Goal: Information Seeking & Learning: Learn about a topic

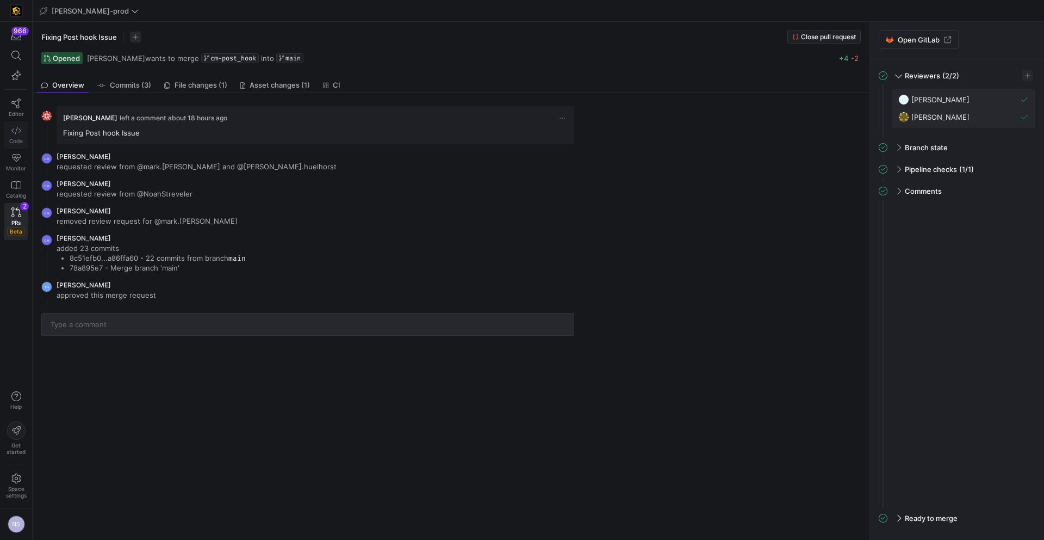
click at [18, 137] on link "Code" at bounding box center [15, 134] width 23 height 27
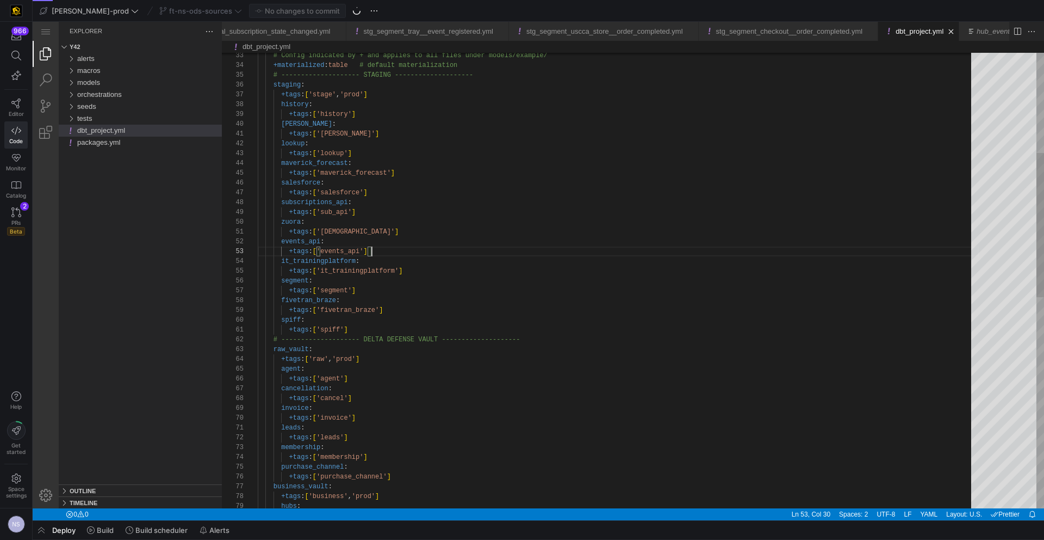
scroll to position [20, 114]
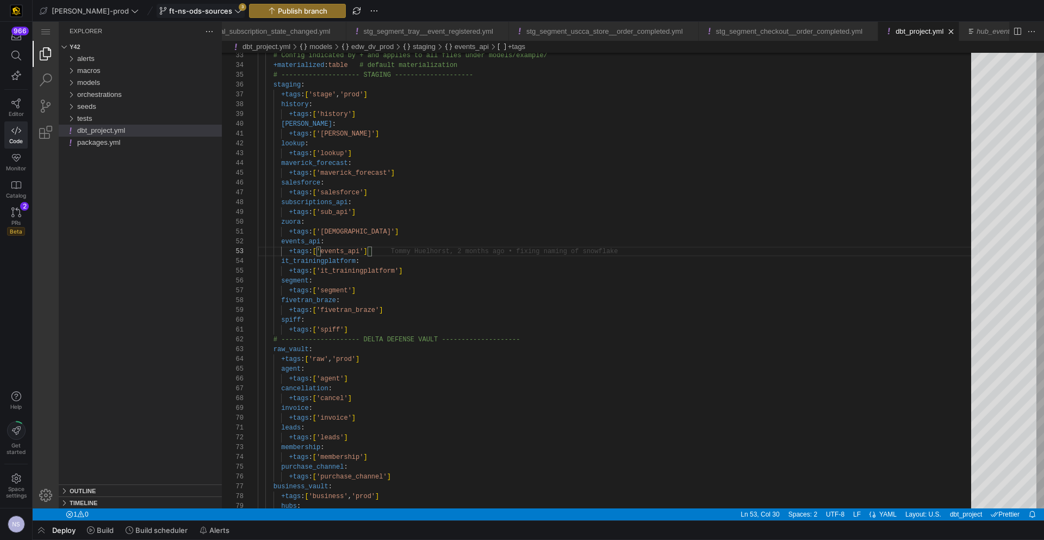
click at [184, 14] on span "ft-ns-ods-sources" at bounding box center [200, 11] width 63 height 9
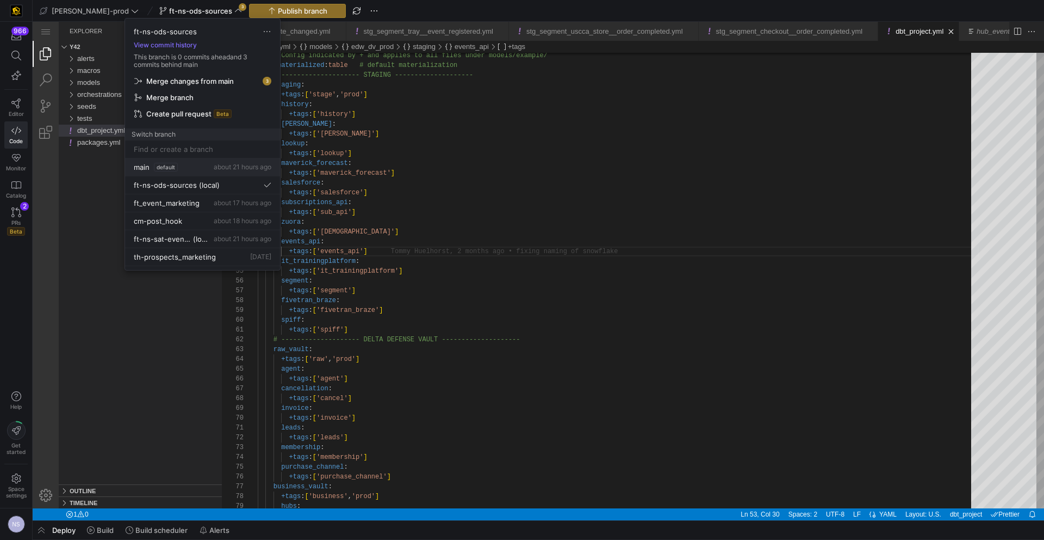
click at [164, 166] on span "default" at bounding box center [166, 167] width 24 height 9
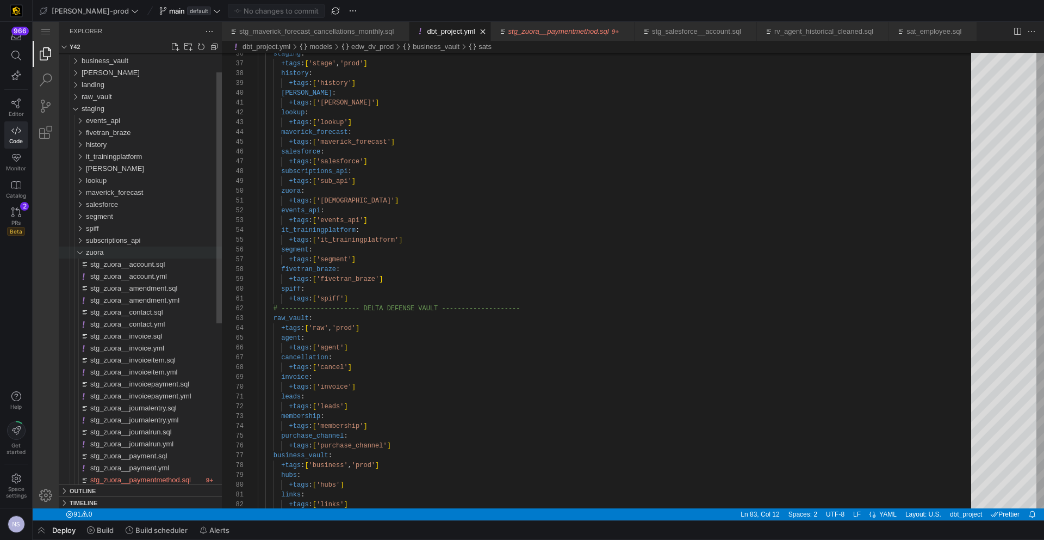
click at [112, 249] on div "zuora" at bounding box center [154, 252] width 136 height 12
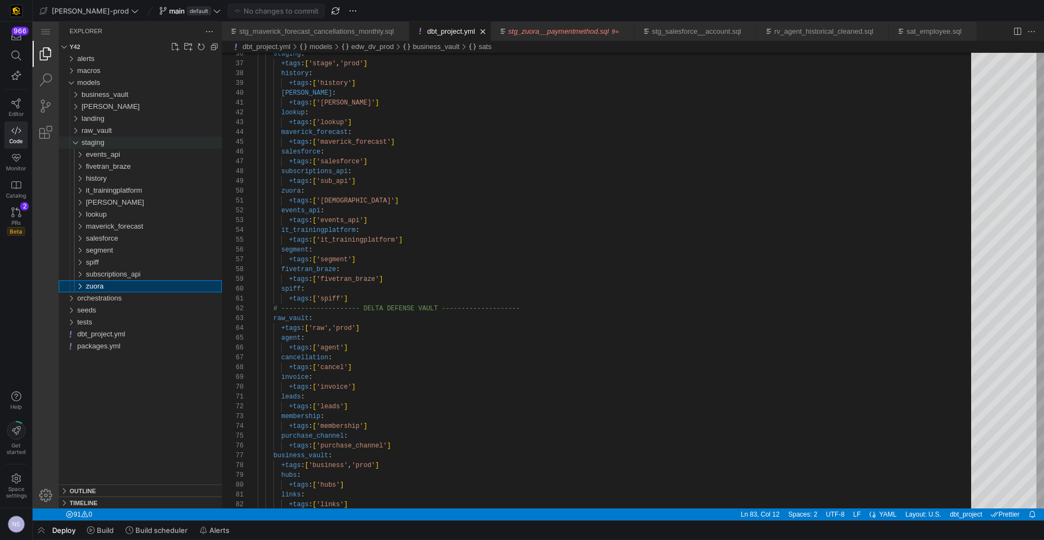
click at [104, 139] on span "staging" at bounding box center [93, 142] width 23 height 8
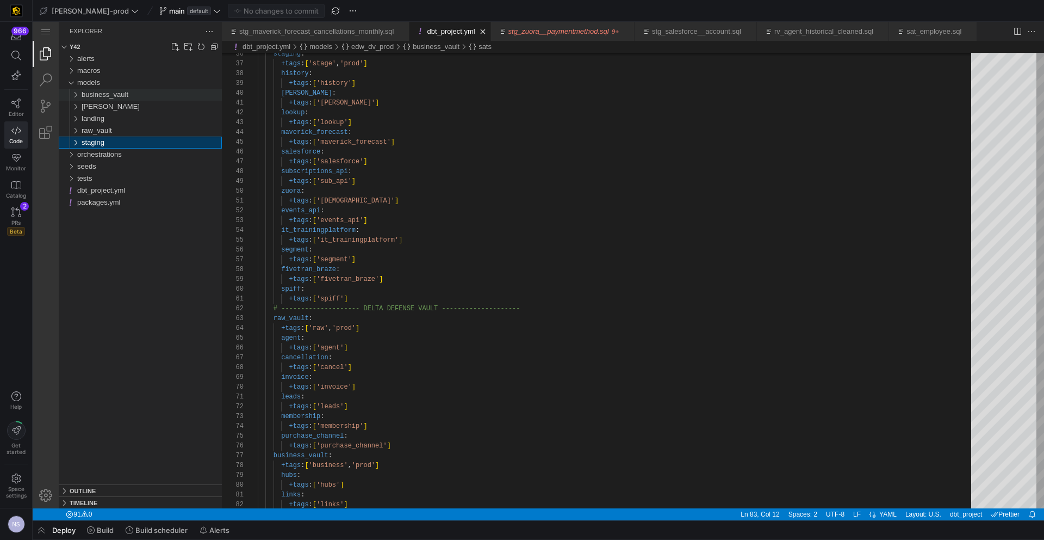
click at [106, 94] on span "business_vault" at bounding box center [105, 94] width 47 height 8
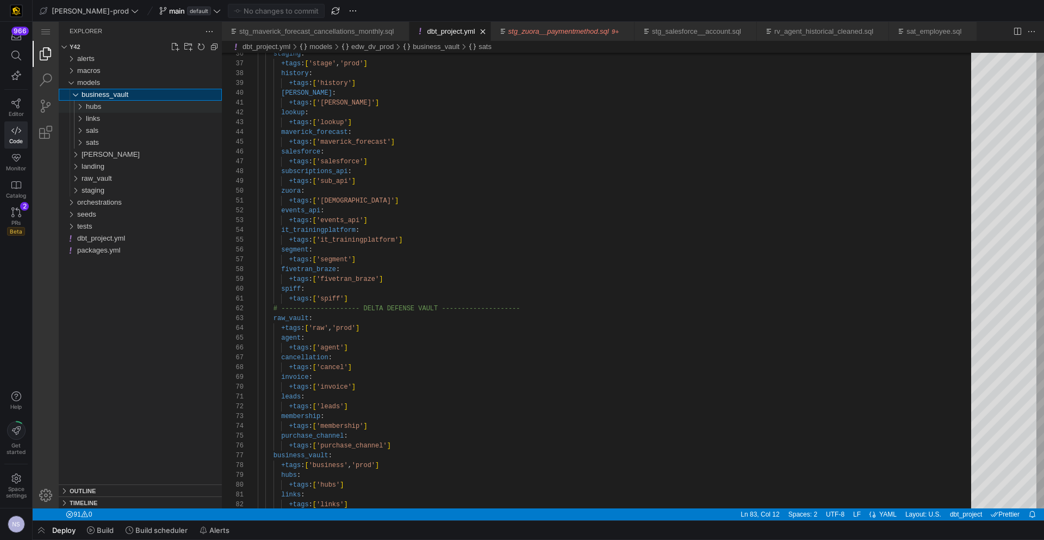
click at [103, 104] on div "hubs" at bounding box center [154, 107] width 136 height 12
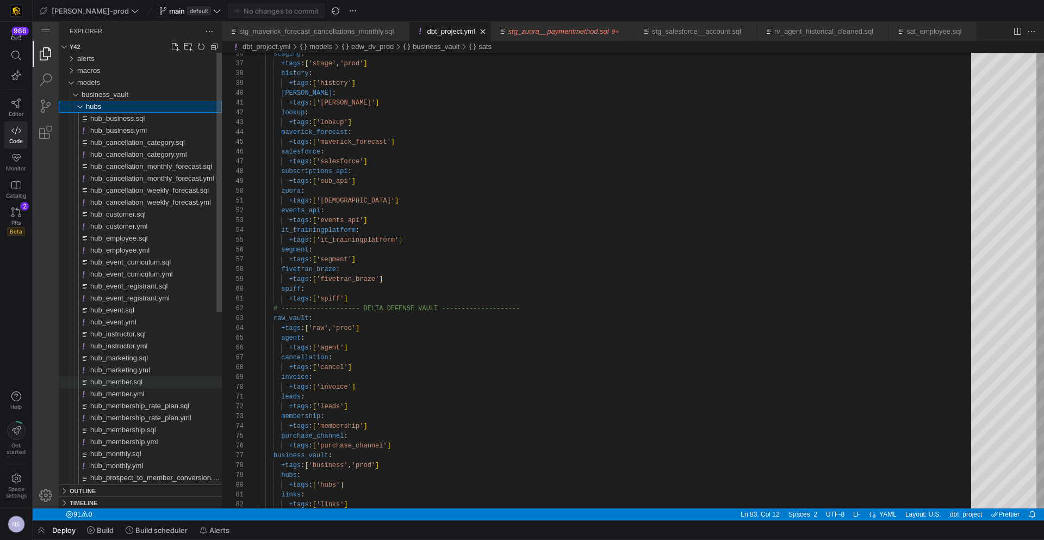
click at [143, 381] on span "hub_member.sql" at bounding box center [116, 381] width 52 height 8
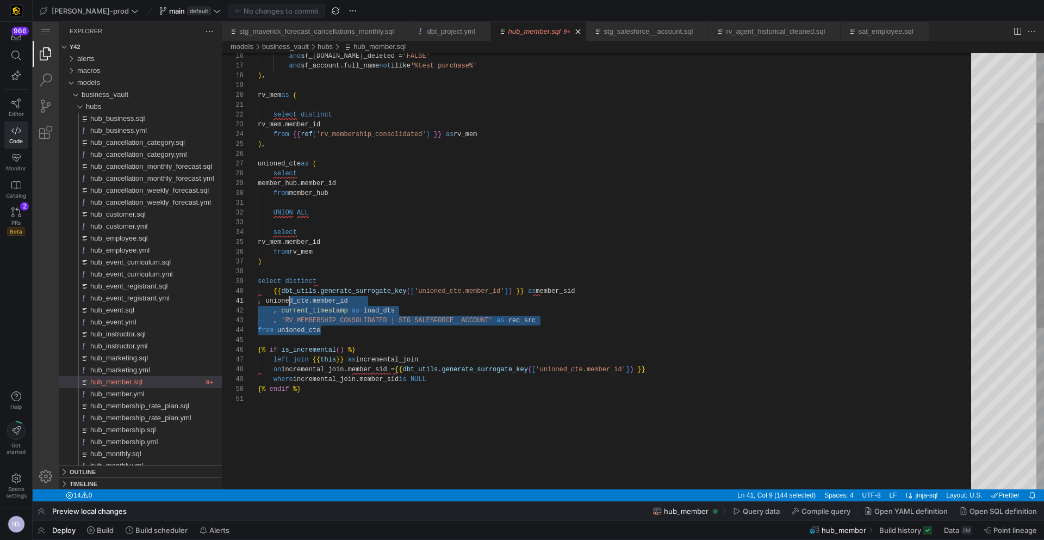
scroll to position [0, 23]
type textarea "UNION ALL select rv_mem.member_id from rv_mem ) select distinct {{ dbt_utils.ge…"
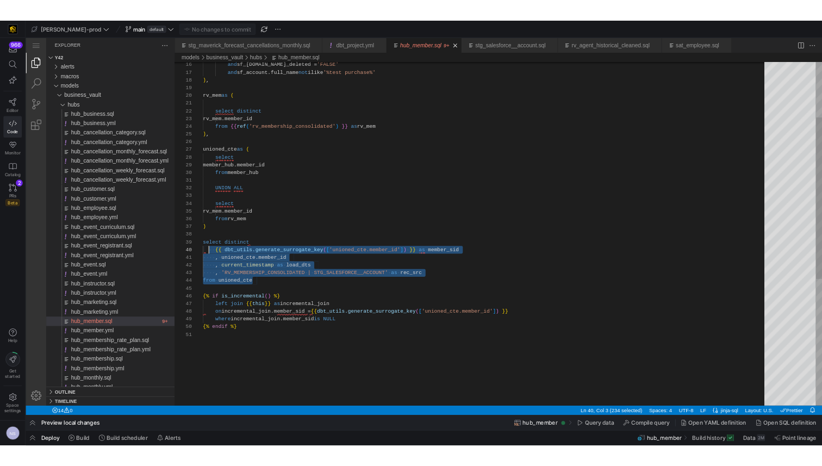
scroll to position [78, 0]
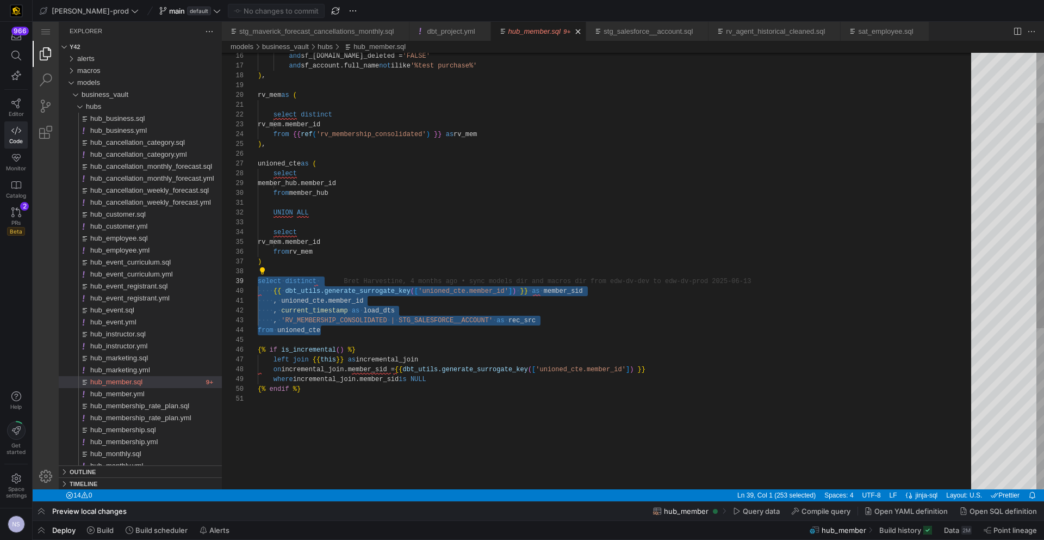
drag, startPoint x: 338, startPoint y: 330, endPoint x: 257, endPoint y: 285, distance: 93.2
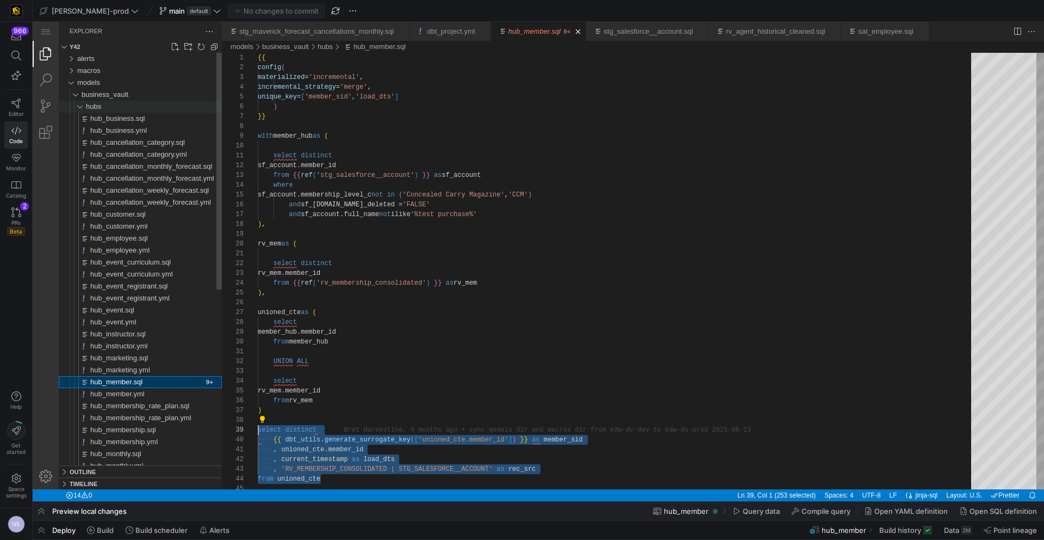
click at [101, 105] on span "hubs" at bounding box center [93, 106] width 15 height 8
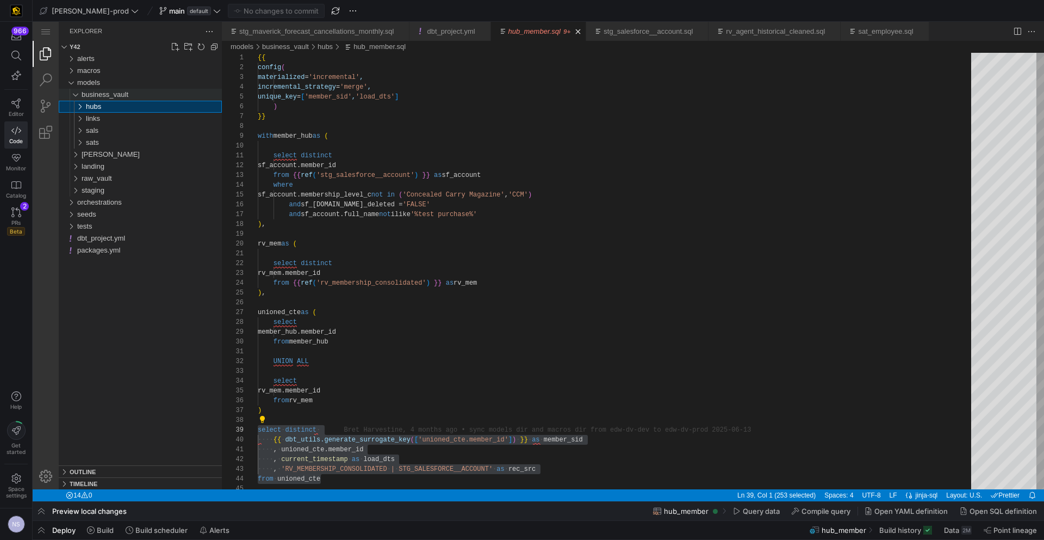
click at [95, 93] on span "business_vault" at bounding box center [105, 94] width 47 height 8
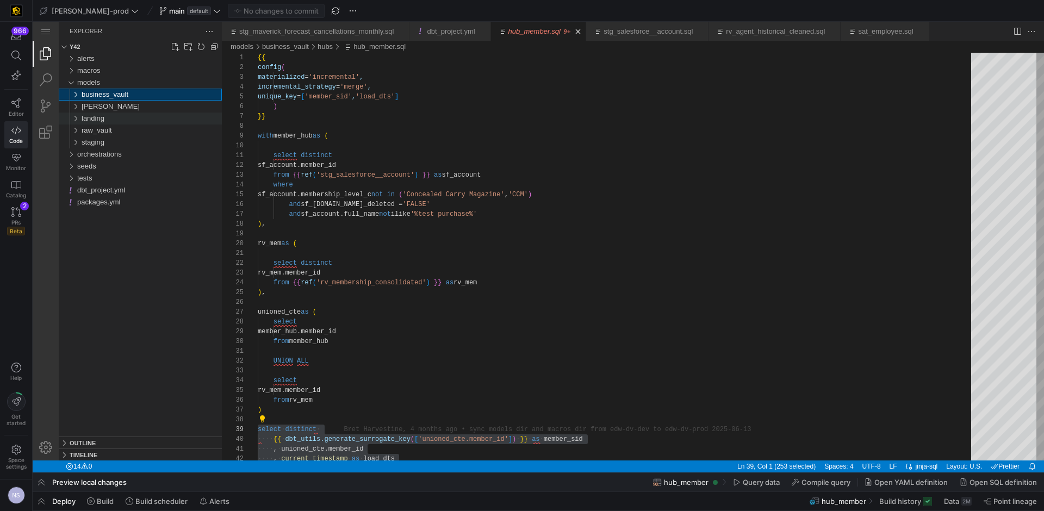
click at [107, 119] on div "landing" at bounding box center [152, 119] width 140 height 12
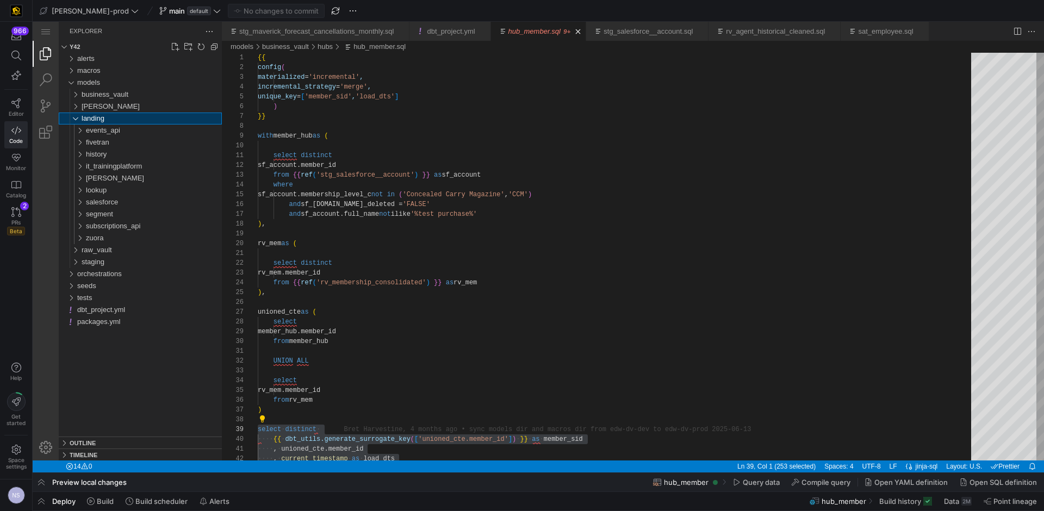
click at [104, 116] on span "landing" at bounding box center [93, 118] width 23 height 8
click at [118, 121] on div "landing" at bounding box center [152, 119] width 140 height 12
click at [132, 224] on span "subscriptions_api" at bounding box center [113, 226] width 54 height 8
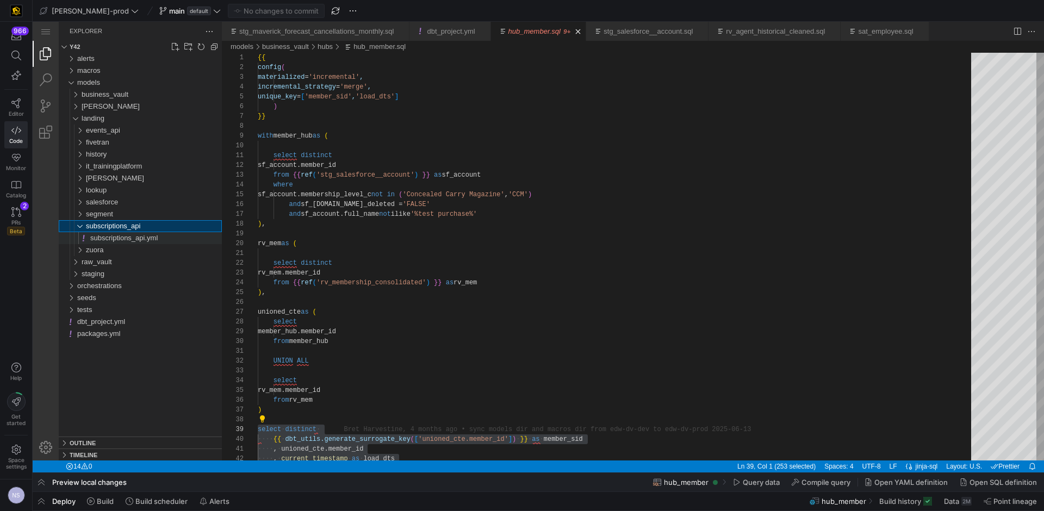
click at [156, 241] on span "subscriptions_api.yml" at bounding box center [123, 238] width 67 height 8
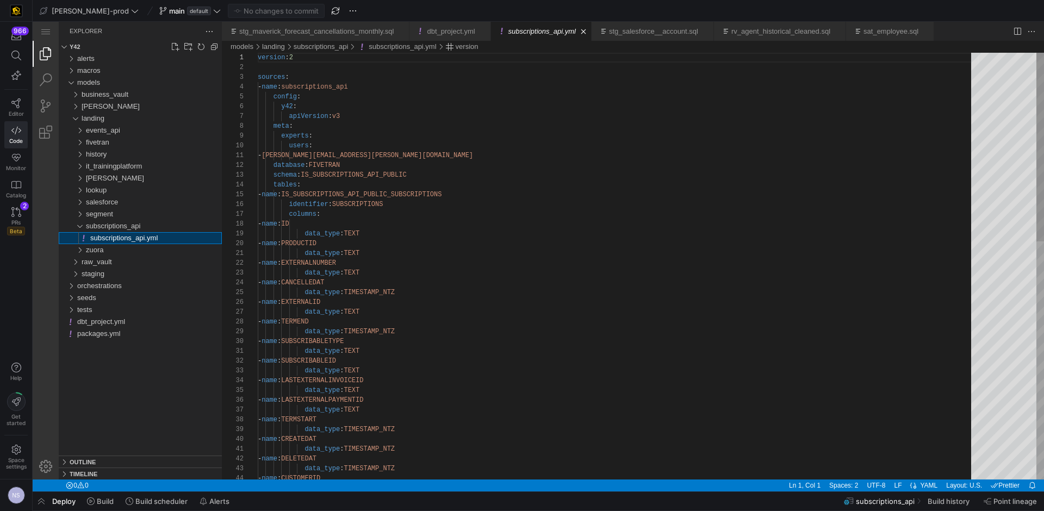
scroll to position [98, 0]
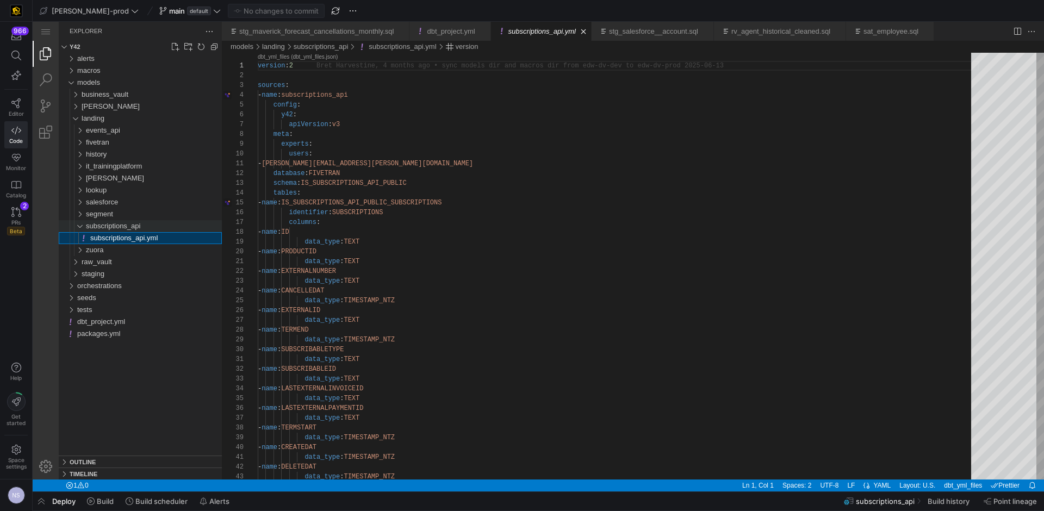
click at [106, 228] on span "subscriptions_api" at bounding box center [113, 226] width 54 height 8
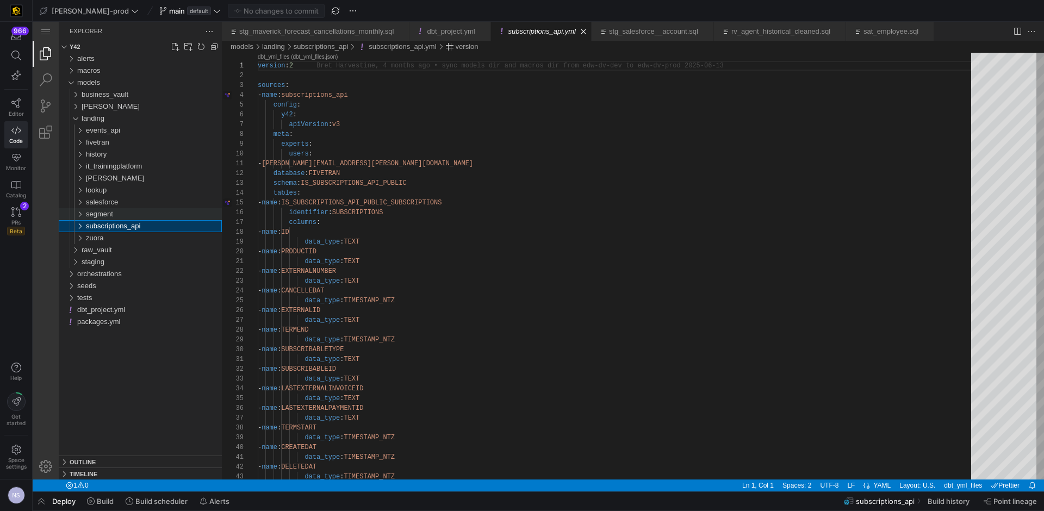
click at [130, 214] on div "segment" at bounding box center [154, 214] width 136 height 12
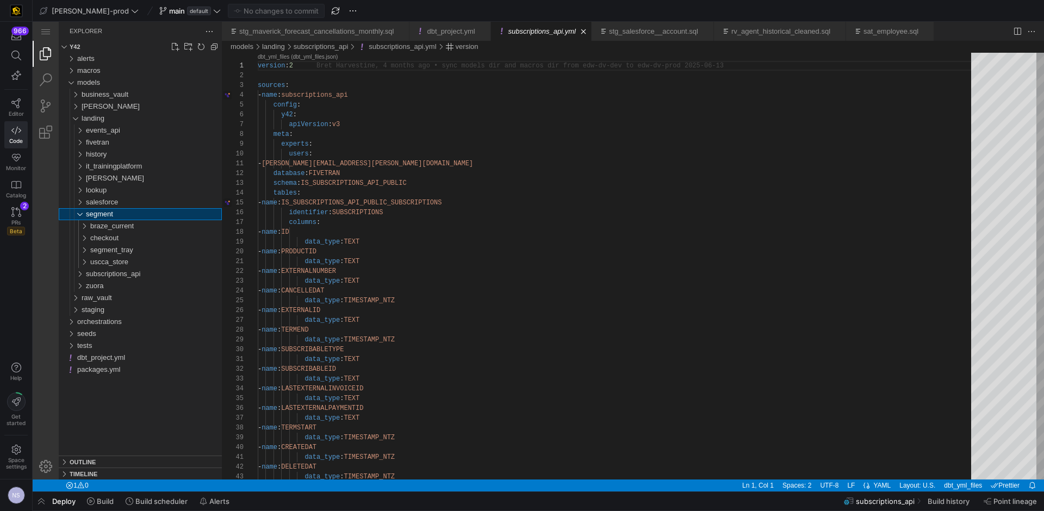
click at [103, 215] on span "segment" at bounding box center [99, 214] width 27 height 8
click at [100, 114] on span "landing" at bounding box center [93, 118] width 23 height 8
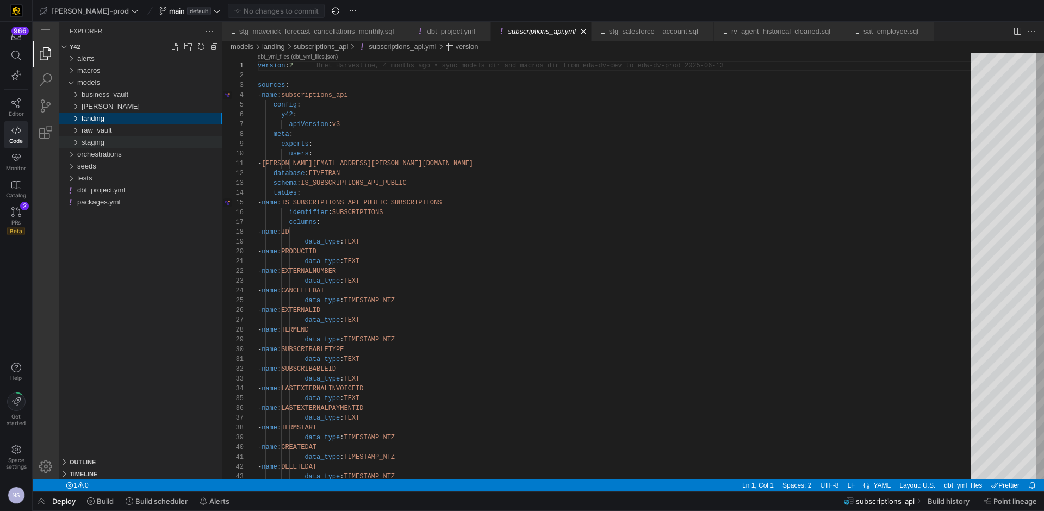
click at [102, 145] on span "staging" at bounding box center [93, 142] width 23 height 8
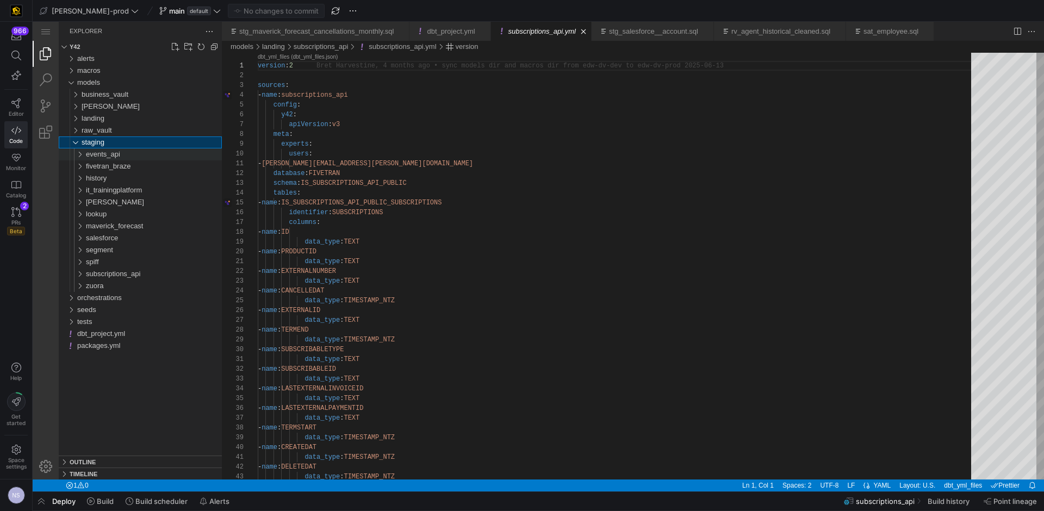
click at [138, 158] on div "events_api" at bounding box center [154, 154] width 136 height 12
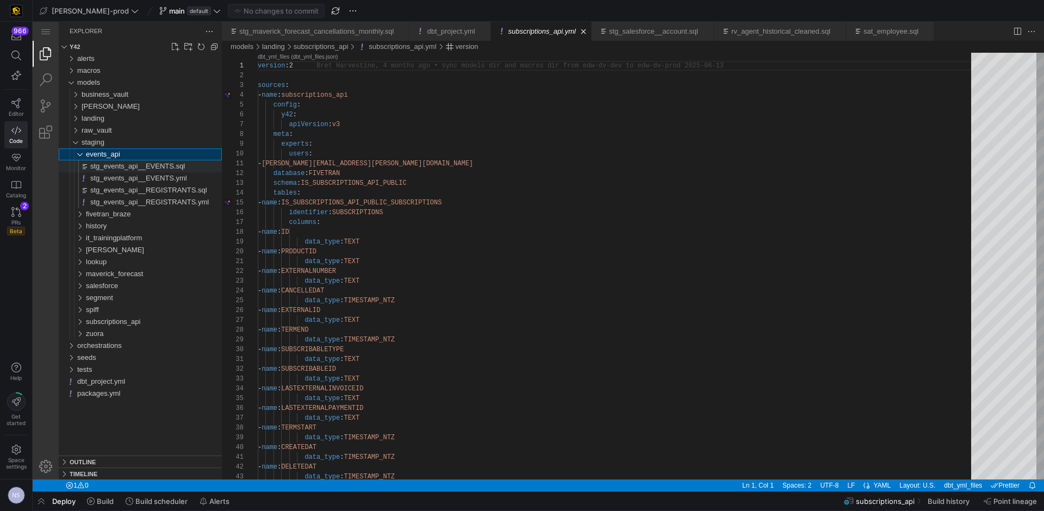
click at [144, 168] on span "stg_events_api__EVENTS.sql" at bounding box center [137, 166] width 95 height 8
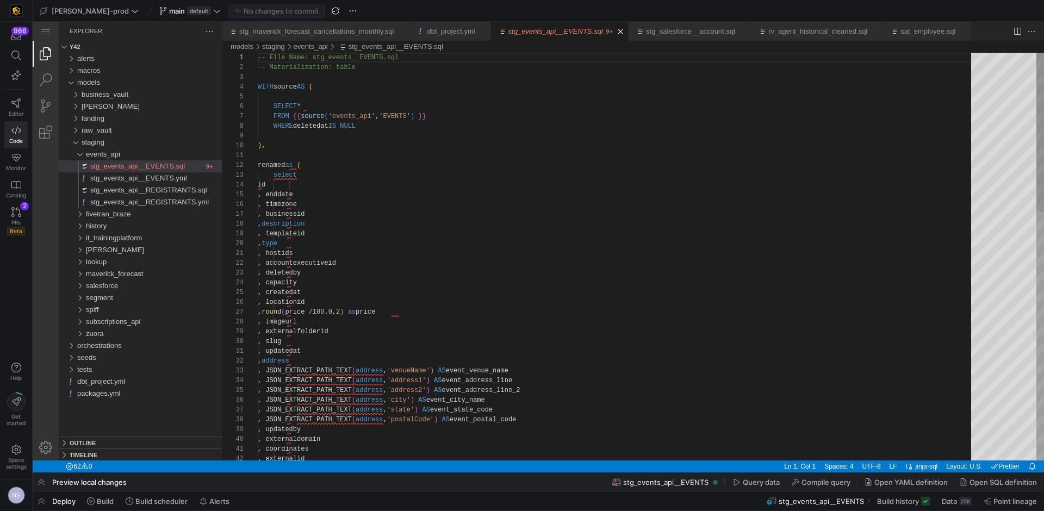
scroll to position [69, 106]
click at [110, 120] on div "landing" at bounding box center [152, 119] width 140 height 12
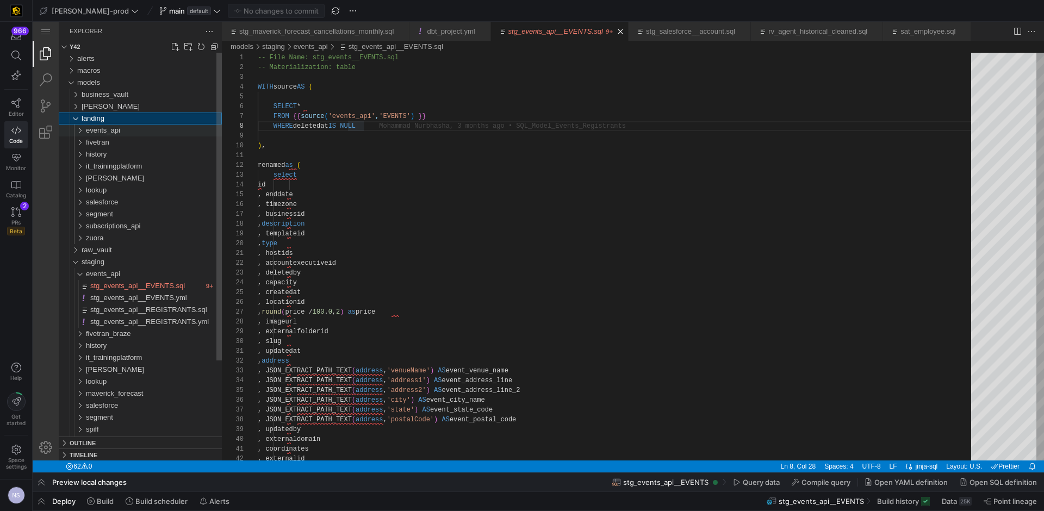
click at [122, 129] on div "events_api" at bounding box center [154, 131] width 136 height 12
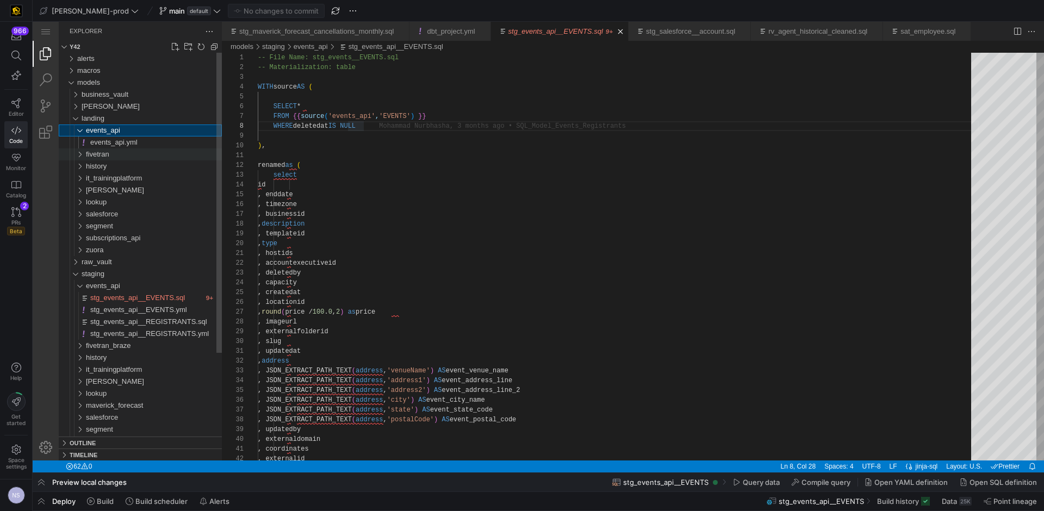
click at [109, 152] on span "fivetran" at bounding box center [97, 154] width 23 height 8
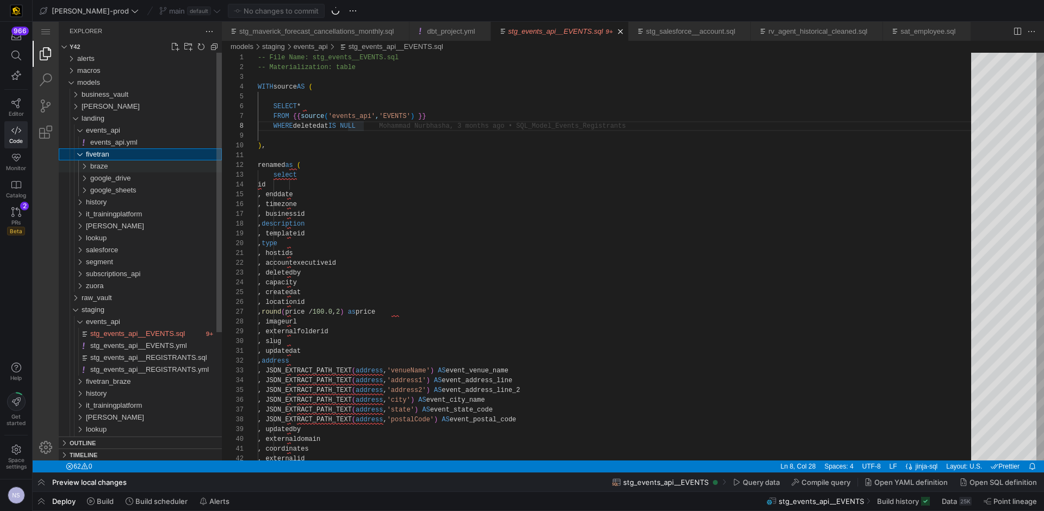
click at [119, 169] on div "braze" at bounding box center [156, 166] width 132 height 12
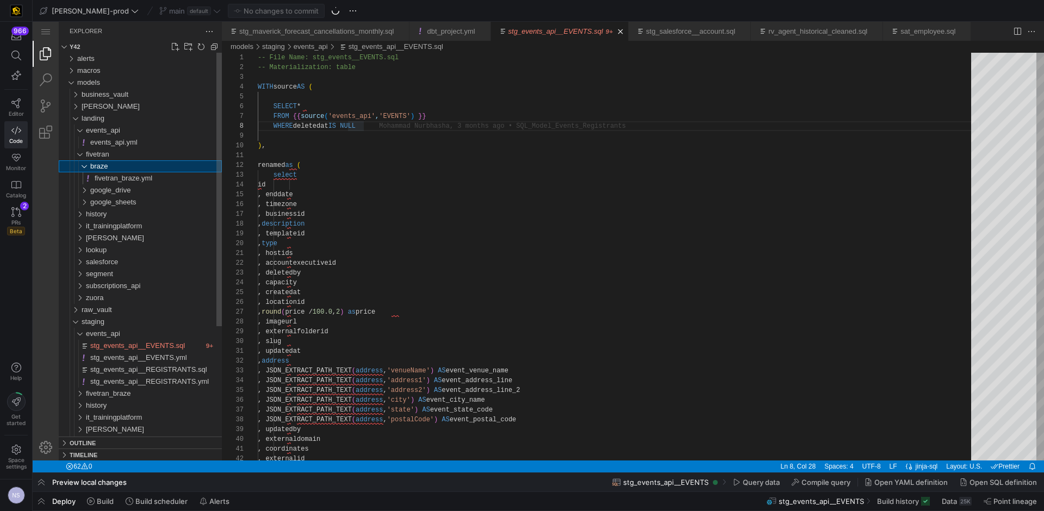
click at [110, 164] on div "braze" at bounding box center [156, 166] width 132 height 12
click at [113, 131] on span "events_api" at bounding box center [103, 130] width 34 height 8
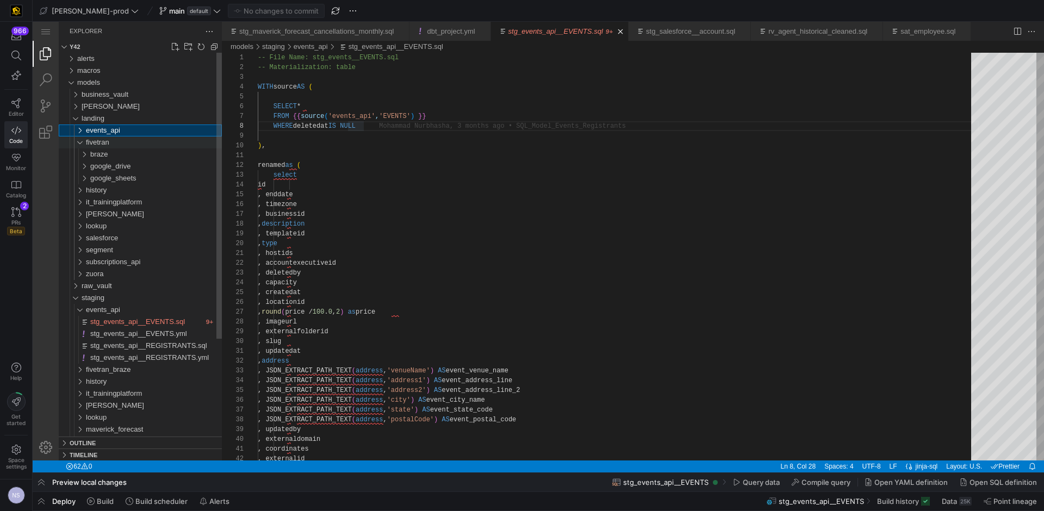
click at [104, 145] on span "fivetran" at bounding box center [97, 142] width 23 height 8
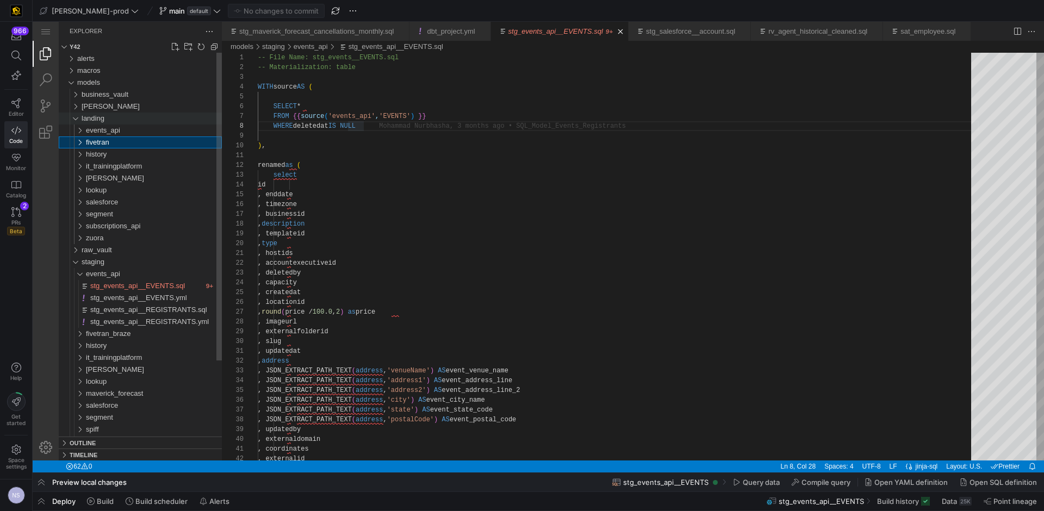
click at [99, 117] on span "landing" at bounding box center [93, 118] width 23 height 8
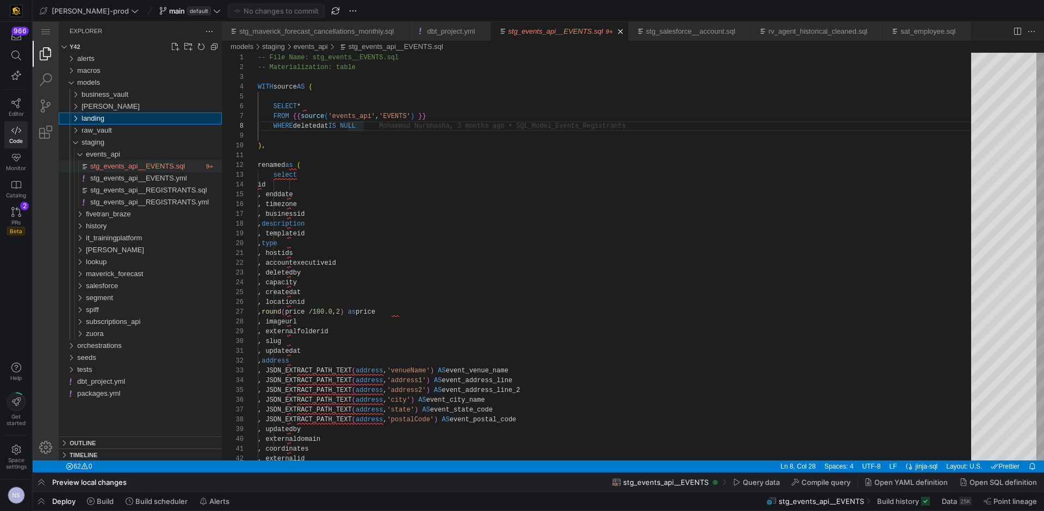
click at [148, 163] on span "stg_events_api__EVENTS.sql" at bounding box center [137, 166] width 95 height 8
click at [125, 152] on div "events_api" at bounding box center [154, 154] width 136 height 12
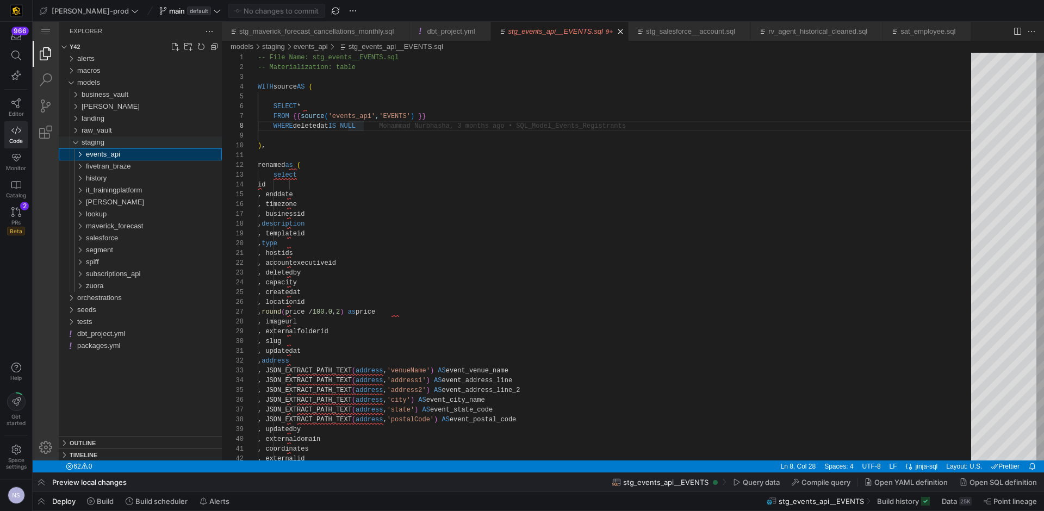
click at [117, 144] on div "staging" at bounding box center [152, 143] width 140 height 12
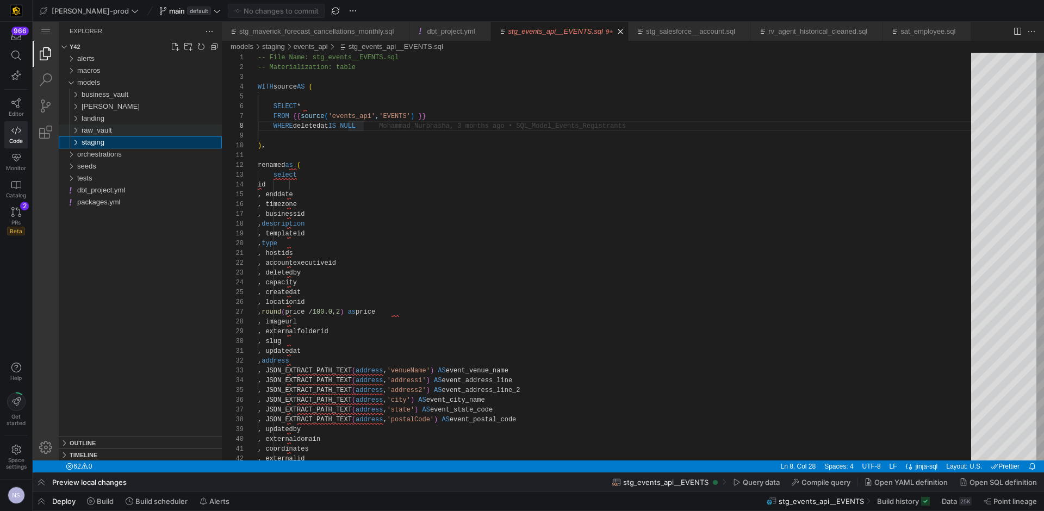
click at [114, 131] on div "raw_vault" at bounding box center [152, 131] width 140 height 12
click at [112, 140] on div "staging" at bounding box center [152, 143] width 140 height 12
click at [106, 143] on div "staging" at bounding box center [152, 143] width 140 height 12
click at [133, 109] on div "edw" at bounding box center [152, 107] width 140 height 12
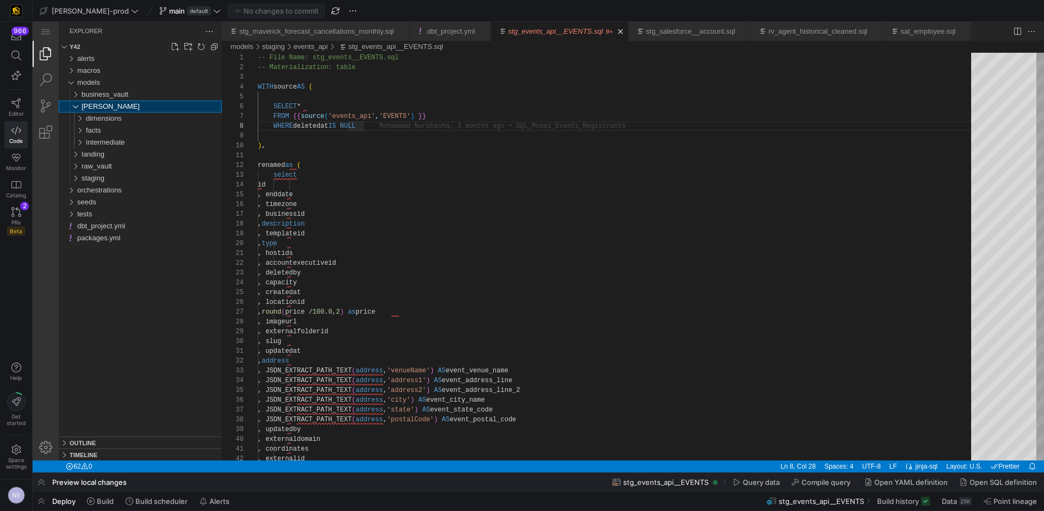
click at [118, 107] on div "edw" at bounding box center [152, 107] width 140 height 12
click at [104, 145] on span "staging" at bounding box center [93, 142] width 23 height 8
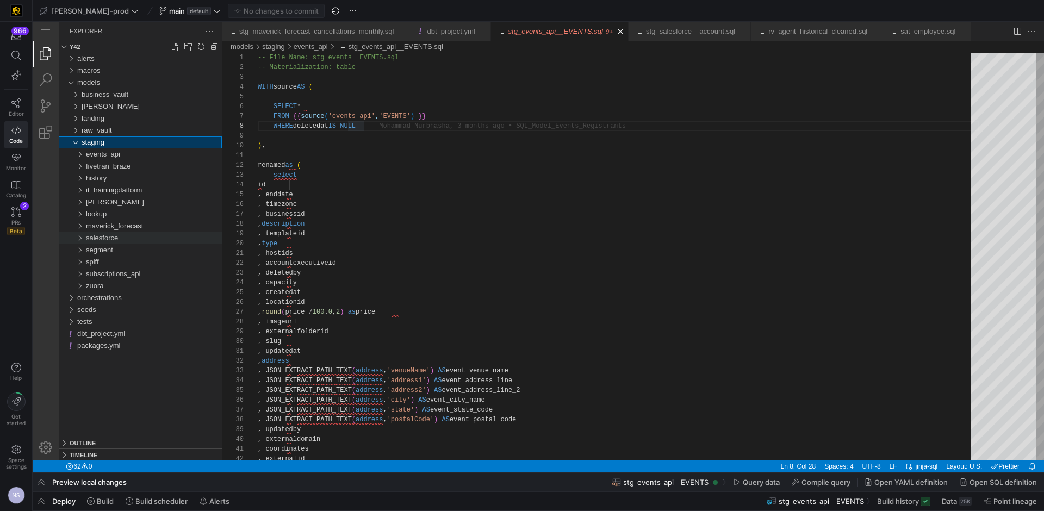
click at [113, 240] on span "salesforce" at bounding box center [102, 238] width 32 height 8
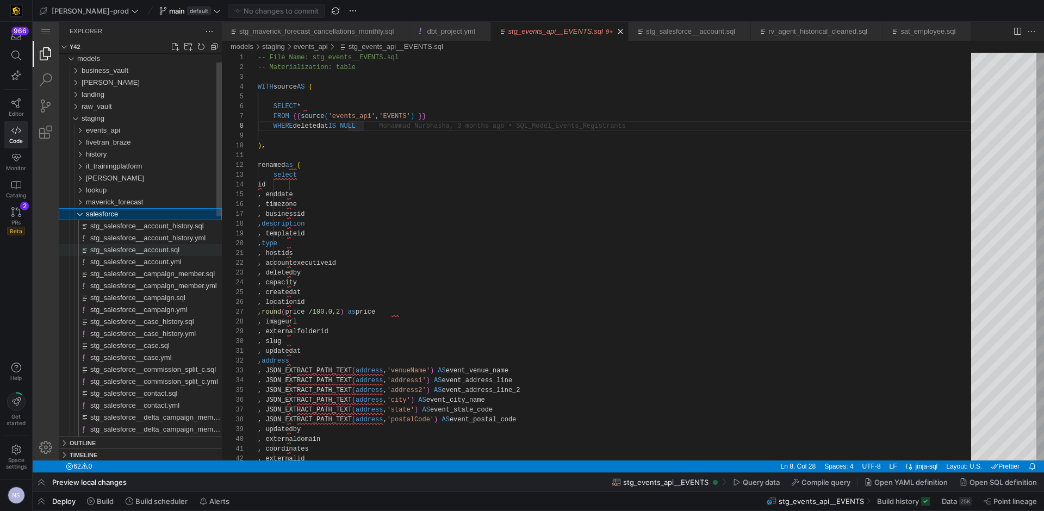
click at [142, 248] on span "stg_salesforce__account.sql" at bounding box center [134, 250] width 89 height 8
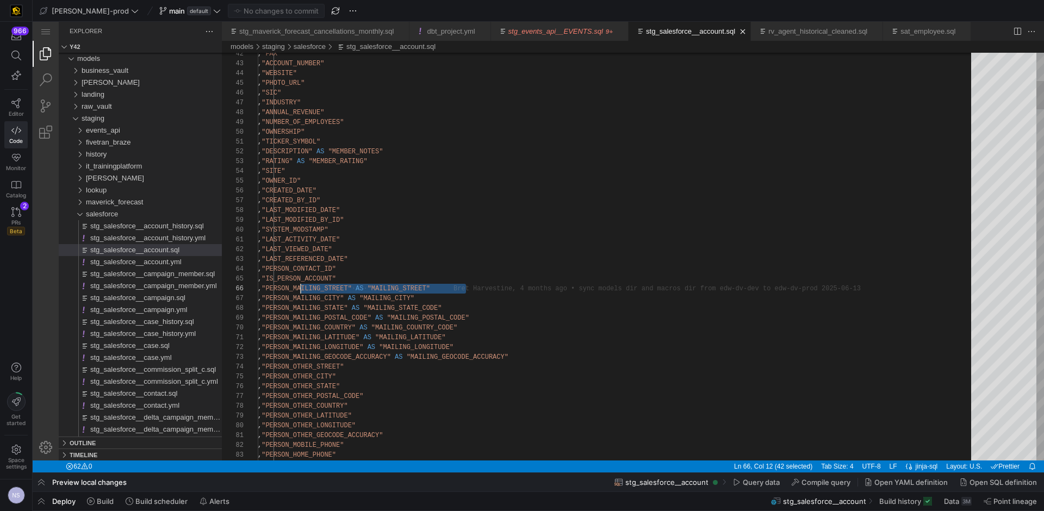
scroll to position [49, 39]
drag, startPoint x: 482, startPoint y: 286, endPoint x: 297, endPoint y: 290, distance: 185.0
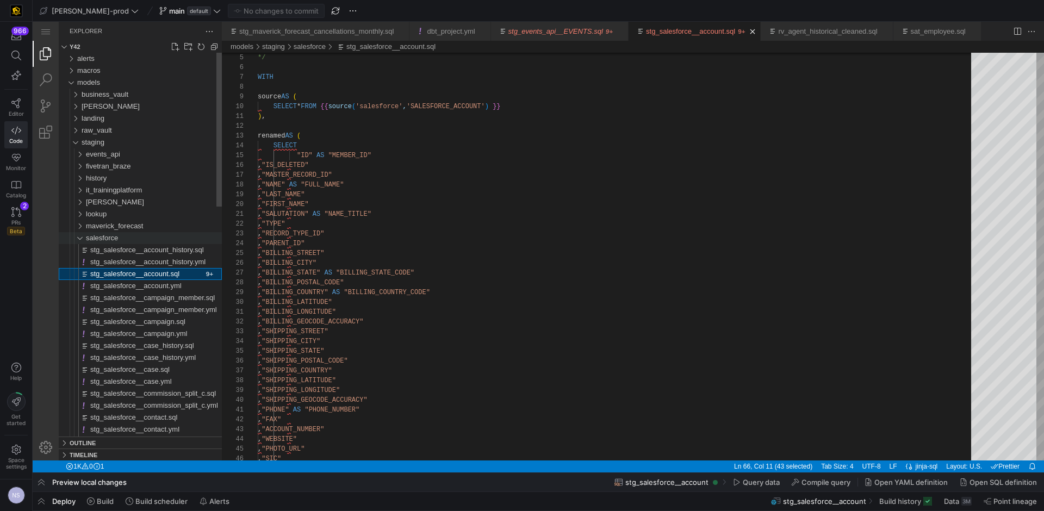
click at [128, 241] on div "salesforce" at bounding box center [154, 238] width 136 height 12
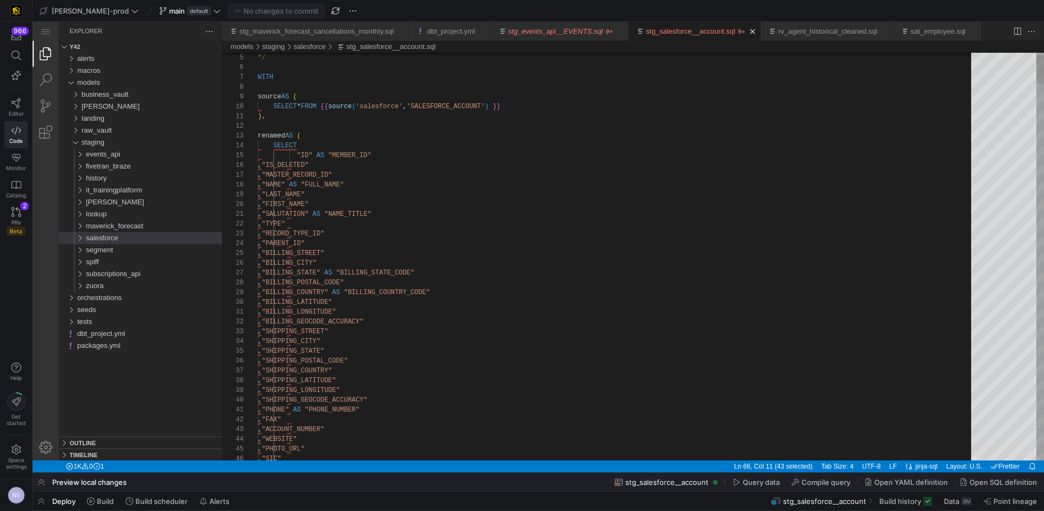
type textarea "), renamed AS ( SELECT "ID" AS "MEMBER_ID" , "IS_DELETED" , "MASTER_RECORD_ID" …"
click at [185, 156] on div "events_api" at bounding box center [154, 154] width 136 height 12
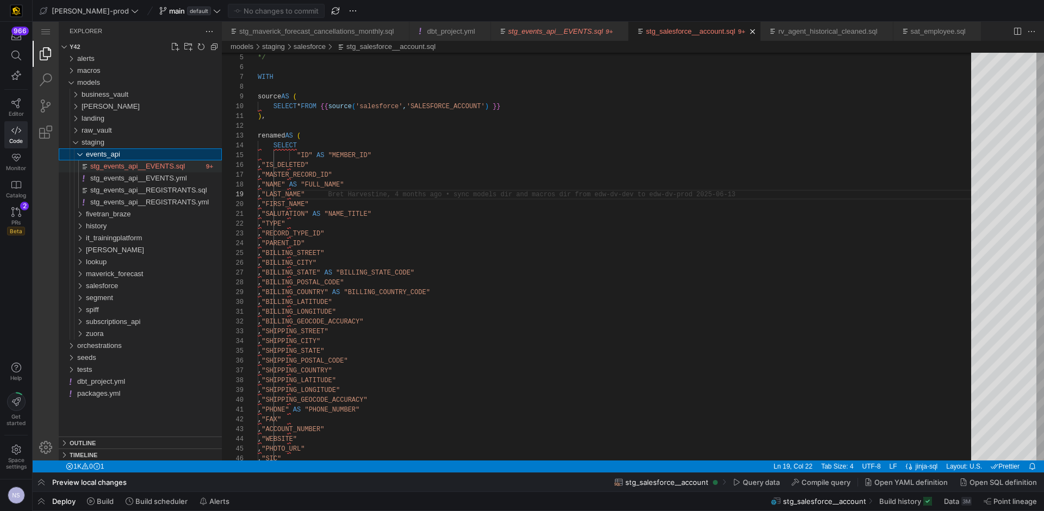
click at [184, 162] on span "stg_events_api__EVENTS.sql" at bounding box center [137, 166] width 95 height 8
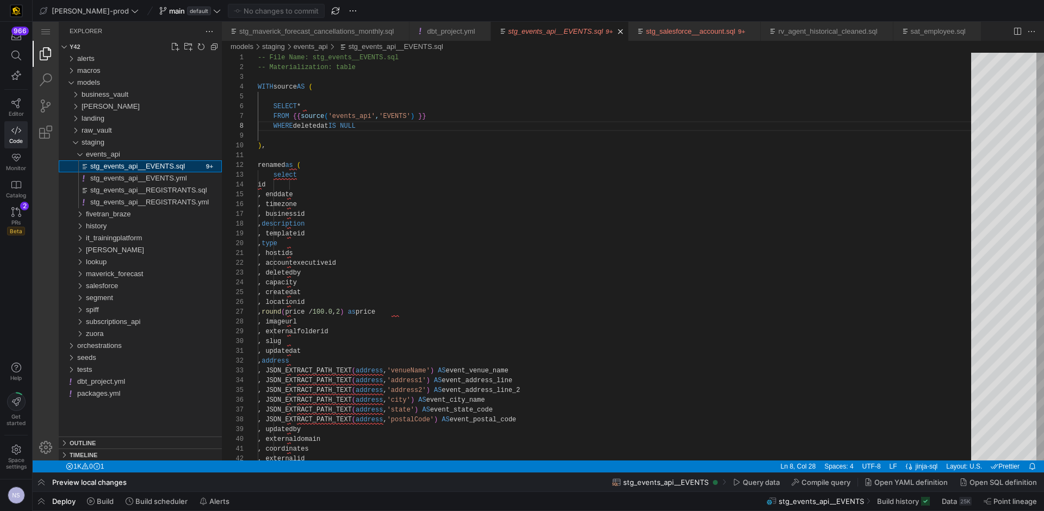
scroll to position [98, 106]
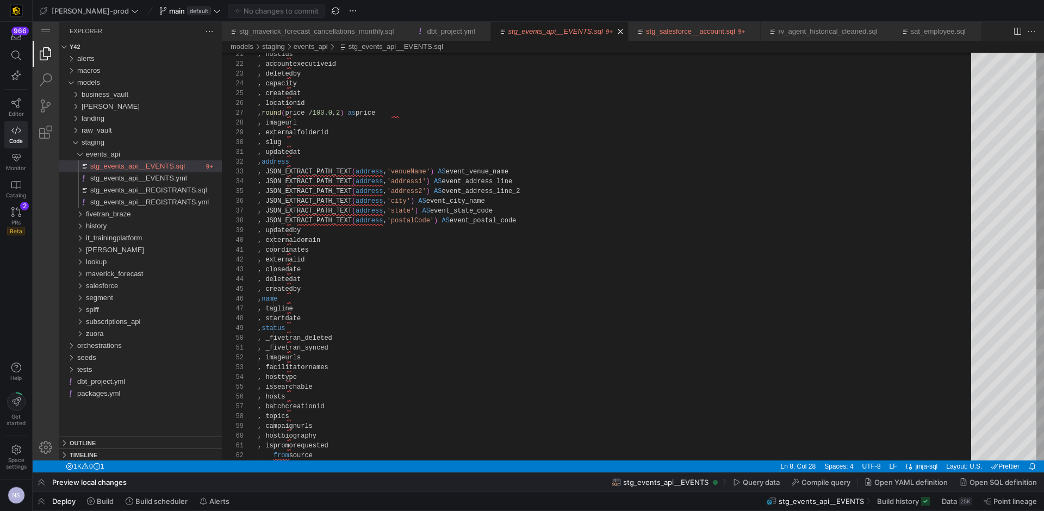
type textarea ", hostids , accountexecutiveid , deletedby , capacity , createdat , locationid …"
drag, startPoint x: 423, startPoint y: 108, endPoint x: 288, endPoint y: 112, distance: 134.9
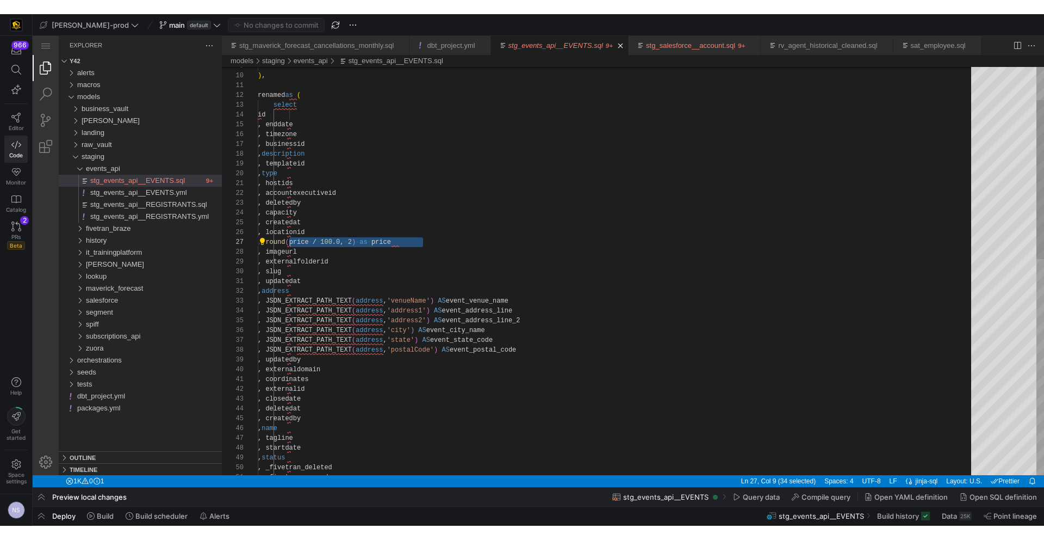
scroll to position [88, 55]
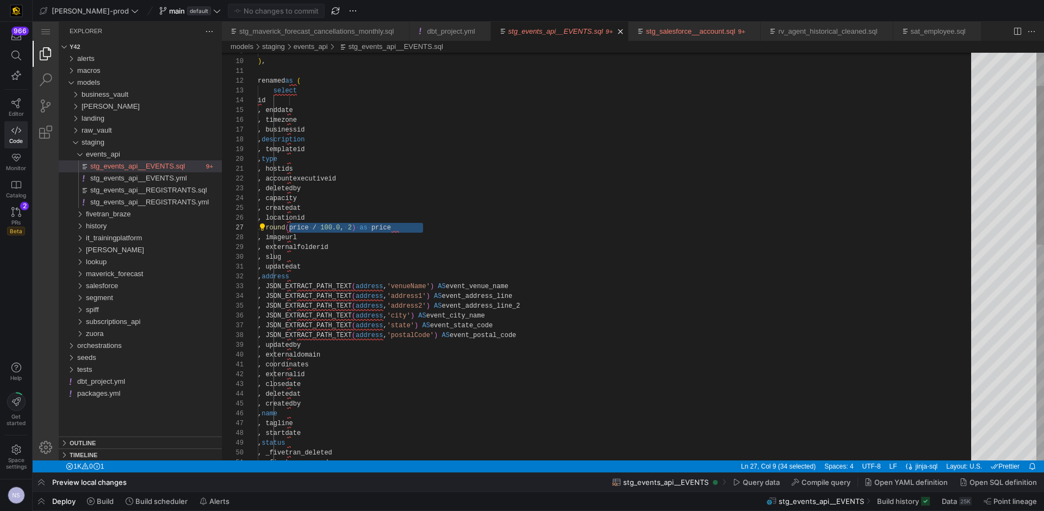
click at [426, 253] on div ", JSON_EXTRACT_PATH_TEXT ( address , 'state' ) AS event_state_code , JSON_EXTRA…" at bounding box center [618, 490] width 721 height 1044
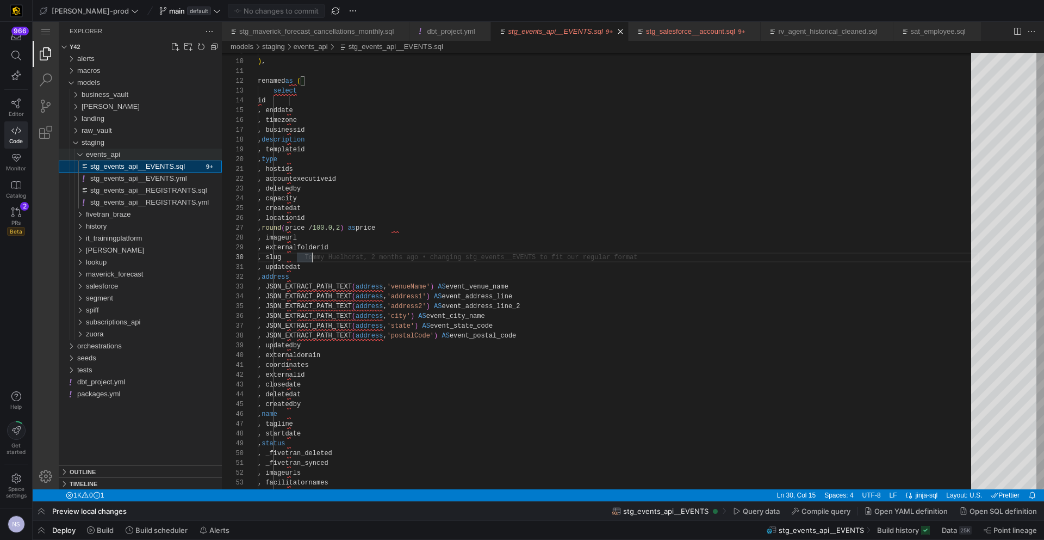
click at [93, 155] on span "events_api" at bounding box center [103, 154] width 34 height 8
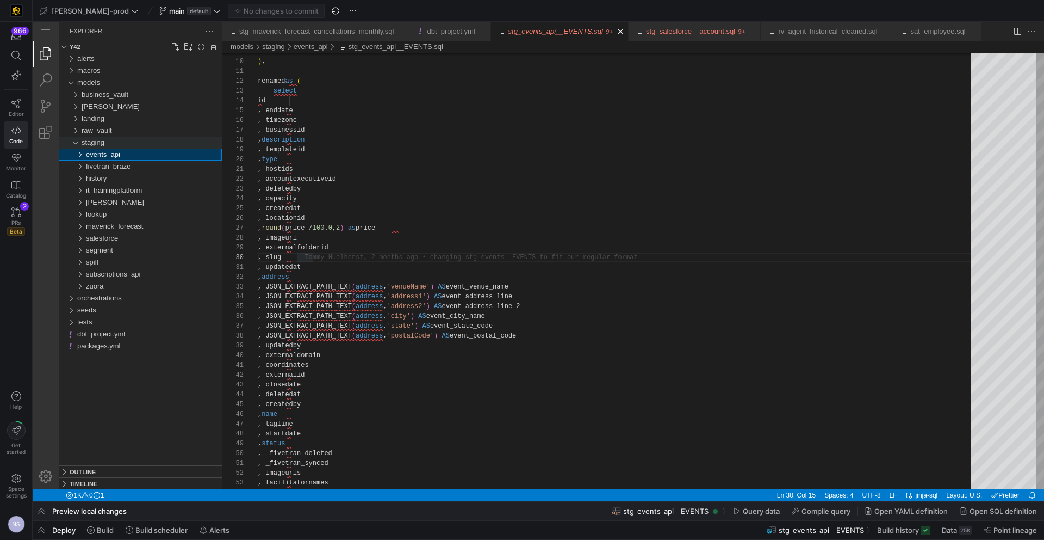
click at [94, 143] on span "staging" at bounding box center [93, 142] width 23 height 8
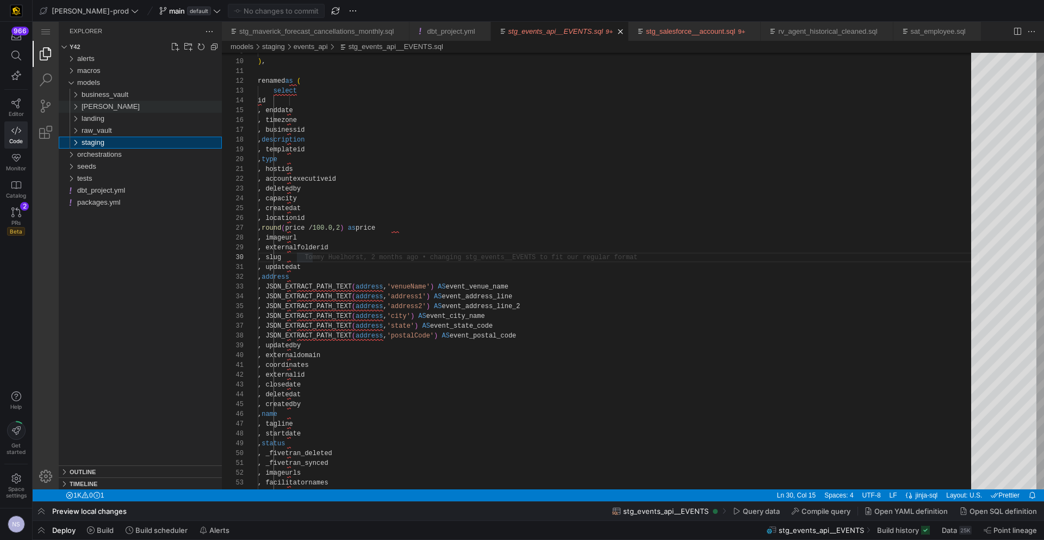
click at [108, 108] on div "edw" at bounding box center [152, 107] width 140 height 12
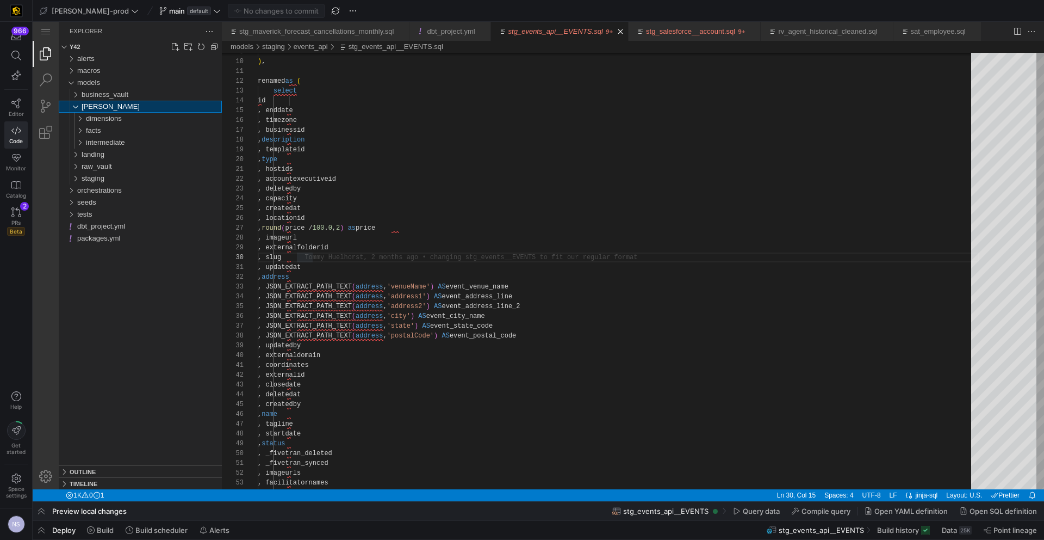
click at [122, 288] on div "alerts macros models business_vault edw dimensions facts intermediate landing r…" at bounding box center [140, 259] width 163 height 412
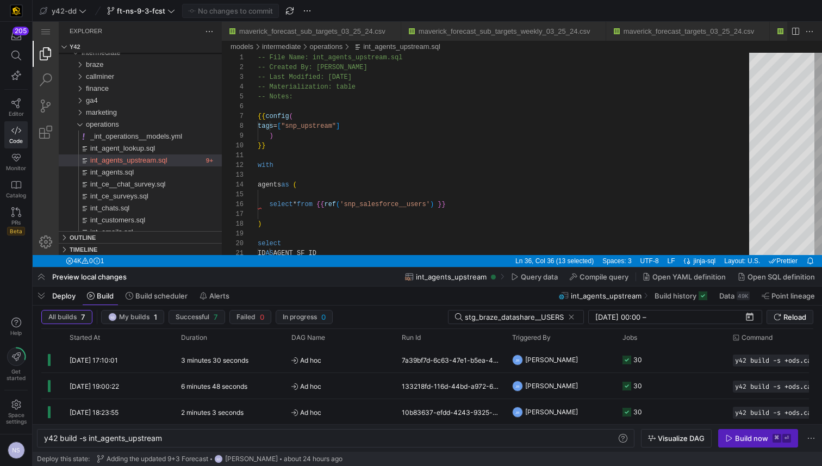
scroll to position [49, 137]
